Goal: Transaction & Acquisition: Purchase product/service

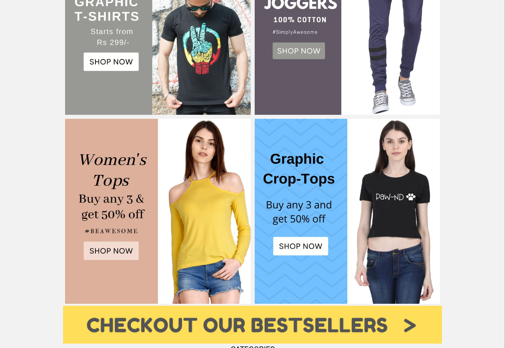
scroll to position [268, 0]
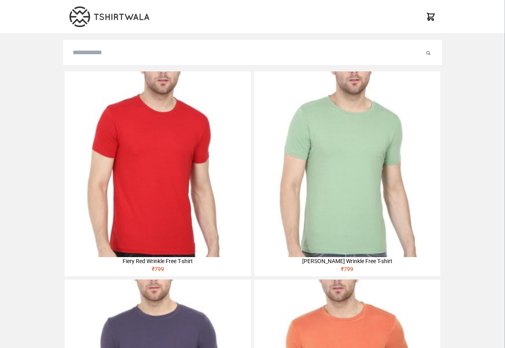
type input "********"
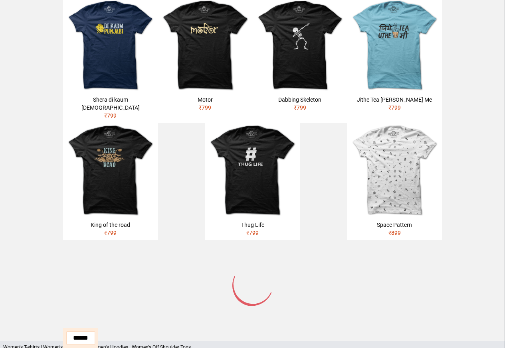
scroll to position [436, 0]
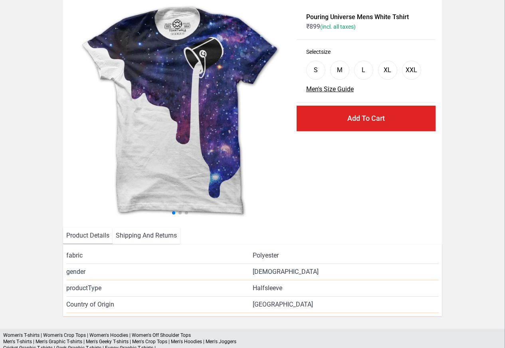
scroll to position [116, 0]
